Goal: Task Accomplishment & Management: Manage account settings

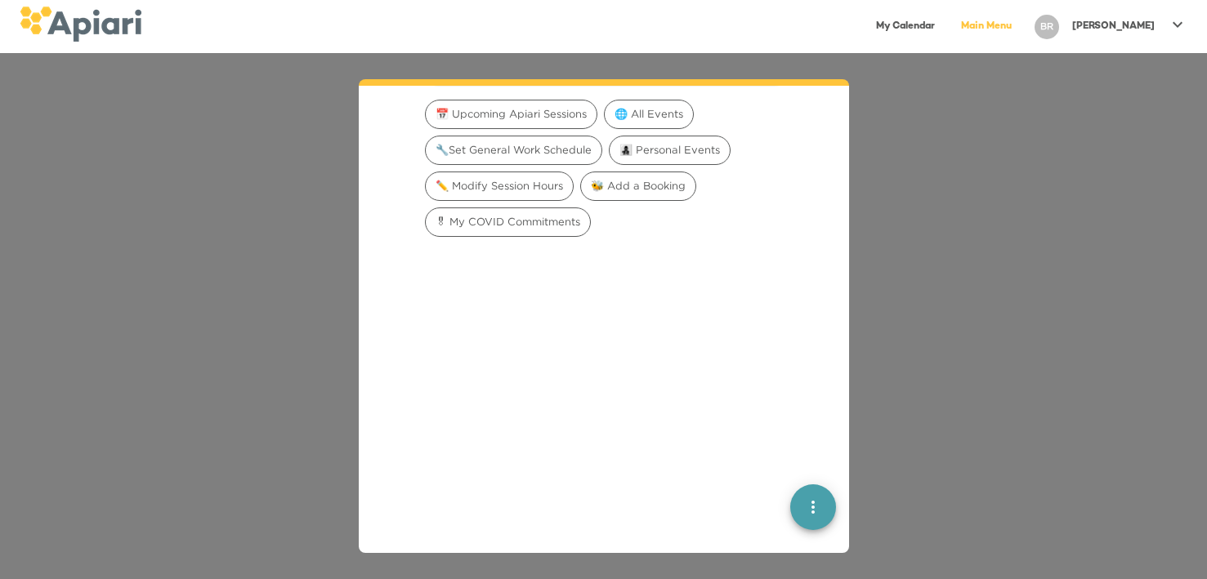
scroll to position [96, 0]
click at [1176, 18] on icon at bounding box center [1178, 25] width 20 height 20
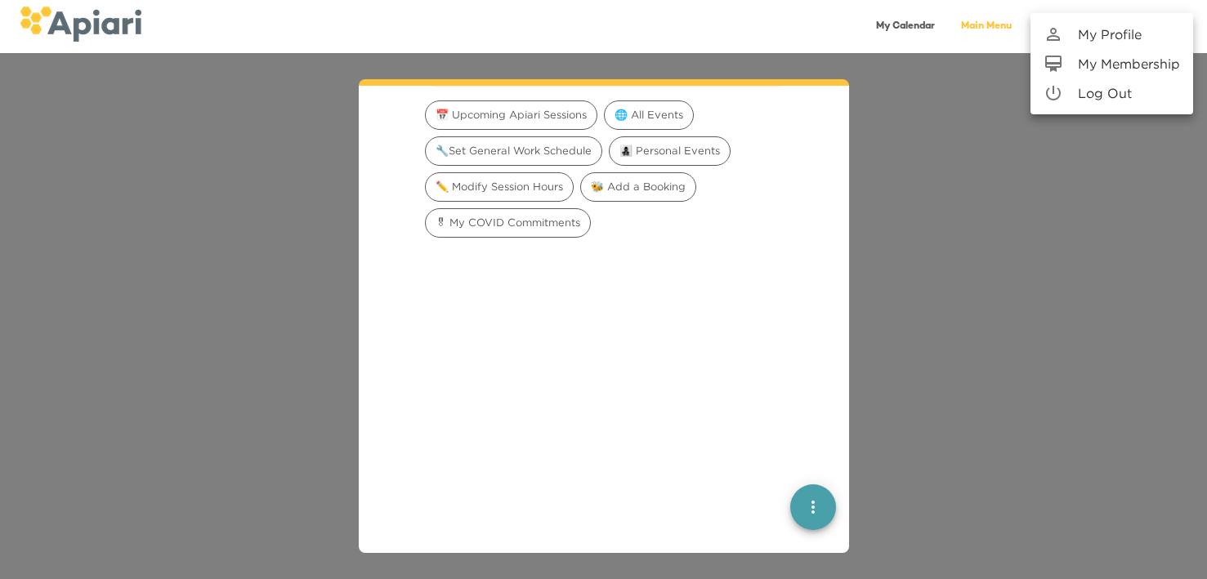
click at [1138, 27] on p "My Profile" at bounding box center [1110, 35] width 64 height 20
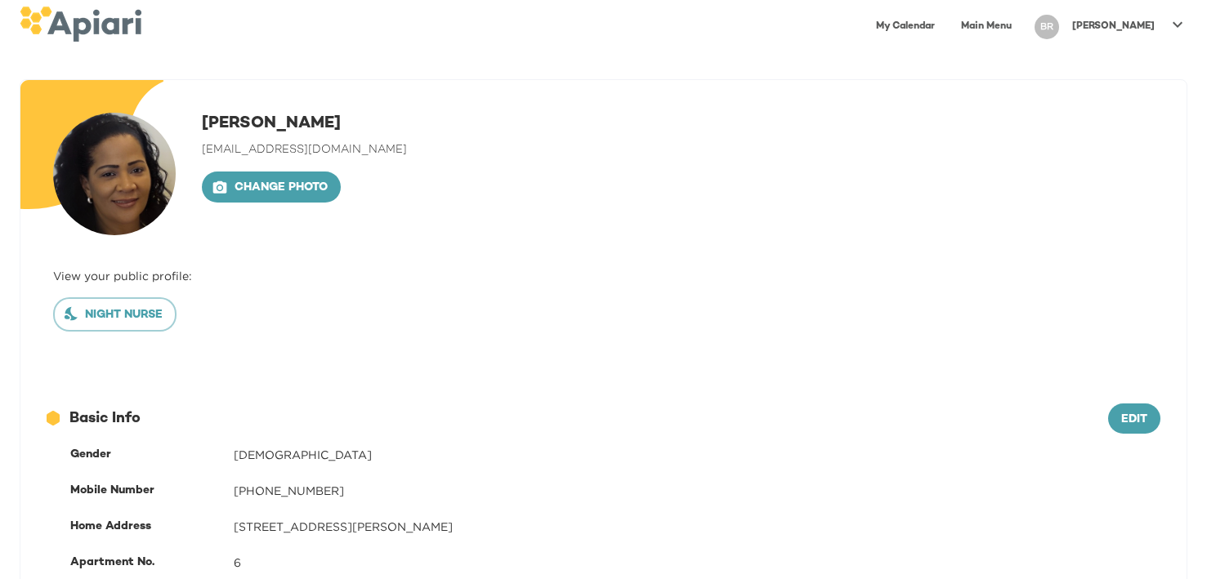
click at [1178, 20] on icon at bounding box center [1178, 25] width 20 height 20
click at [1109, 56] on p "My Membership" at bounding box center [1129, 64] width 102 height 20
